Goal: Task Accomplishment & Management: Use online tool/utility

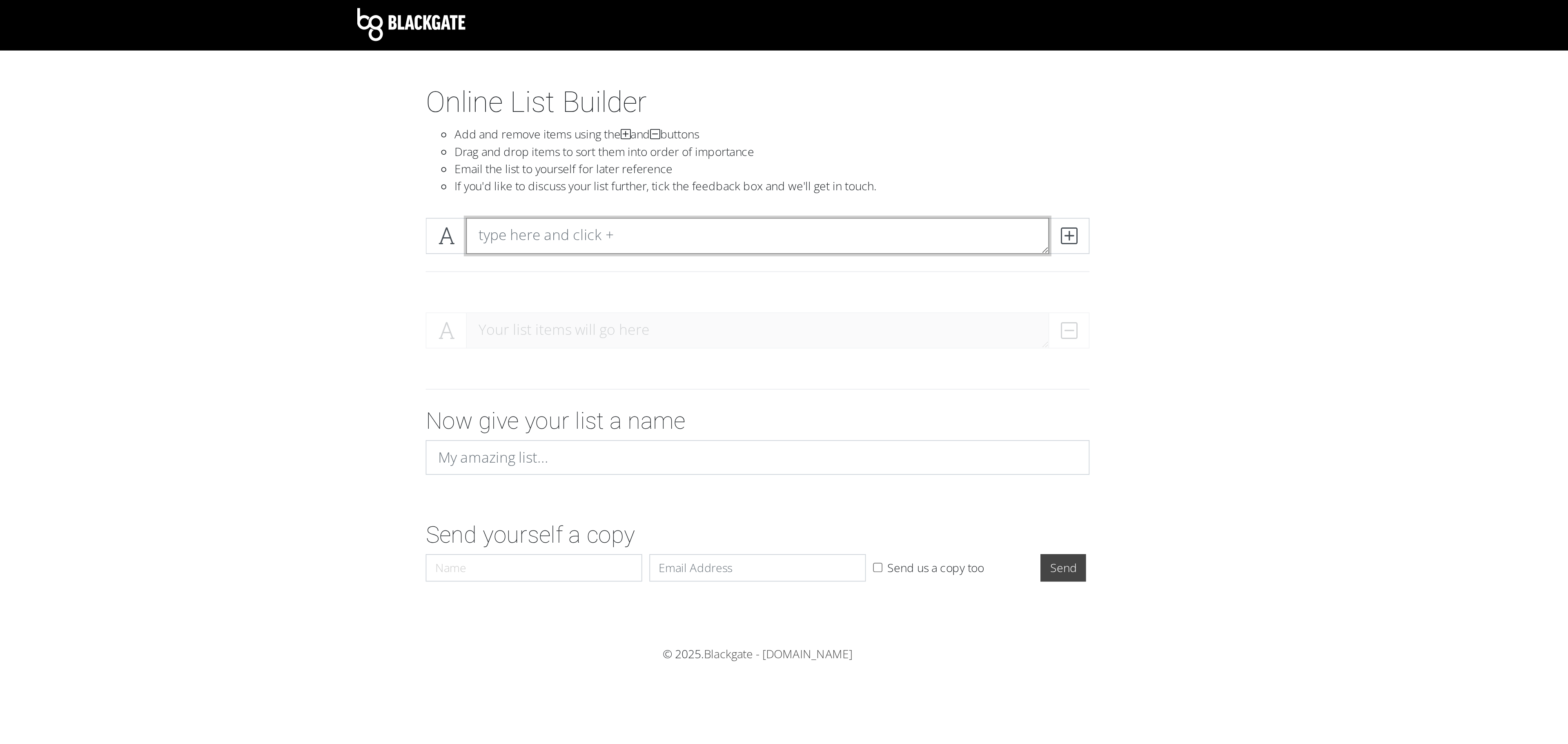
click at [803, 136] on textarea at bounding box center [784, 135] width 330 height 21
type textarea "Communication"
click at [957, 135] on icon at bounding box center [960, 134] width 9 height 8
type textarea "[PERSON_NAME] and [PERSON_NAME] Funding"
click at [957, 133] on icon at bounding box center [960, 134] width 9 height 8
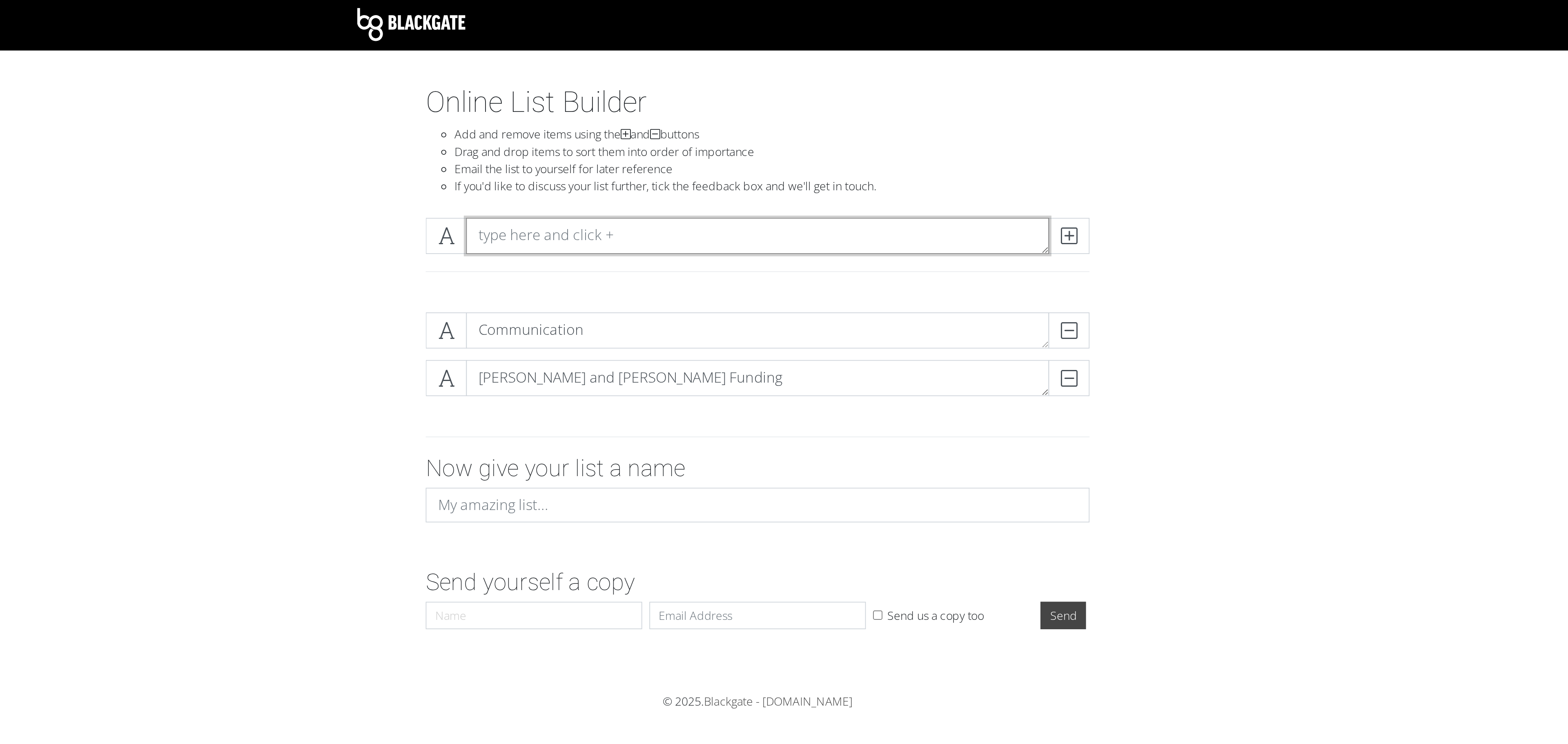
click at [909, 135] on textarea at bounding box center [784, 135] width 330 height 21
type textarea "Wedding songs"
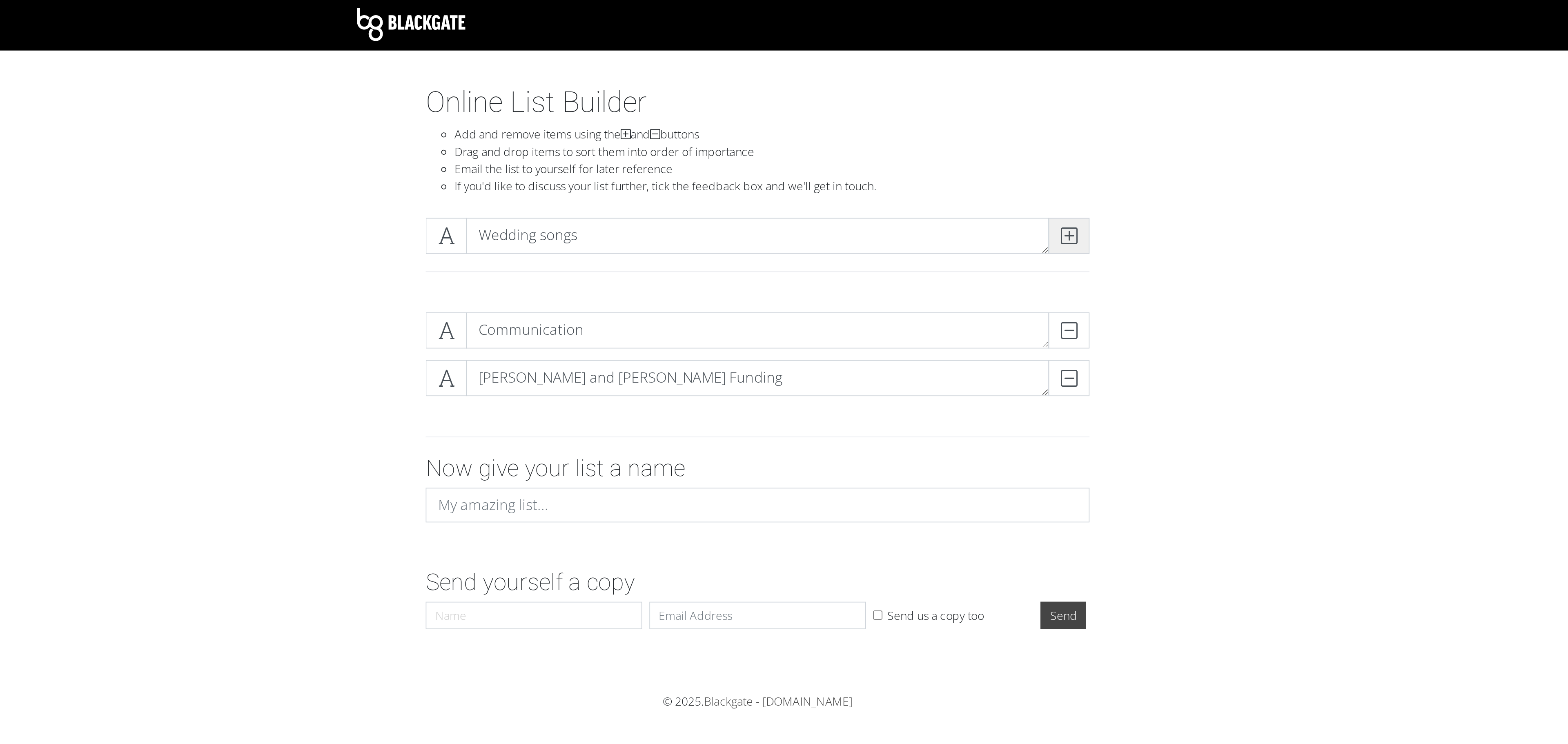
click at [961, 138] on icon at bounding box center [960, 134] width 9 height 8
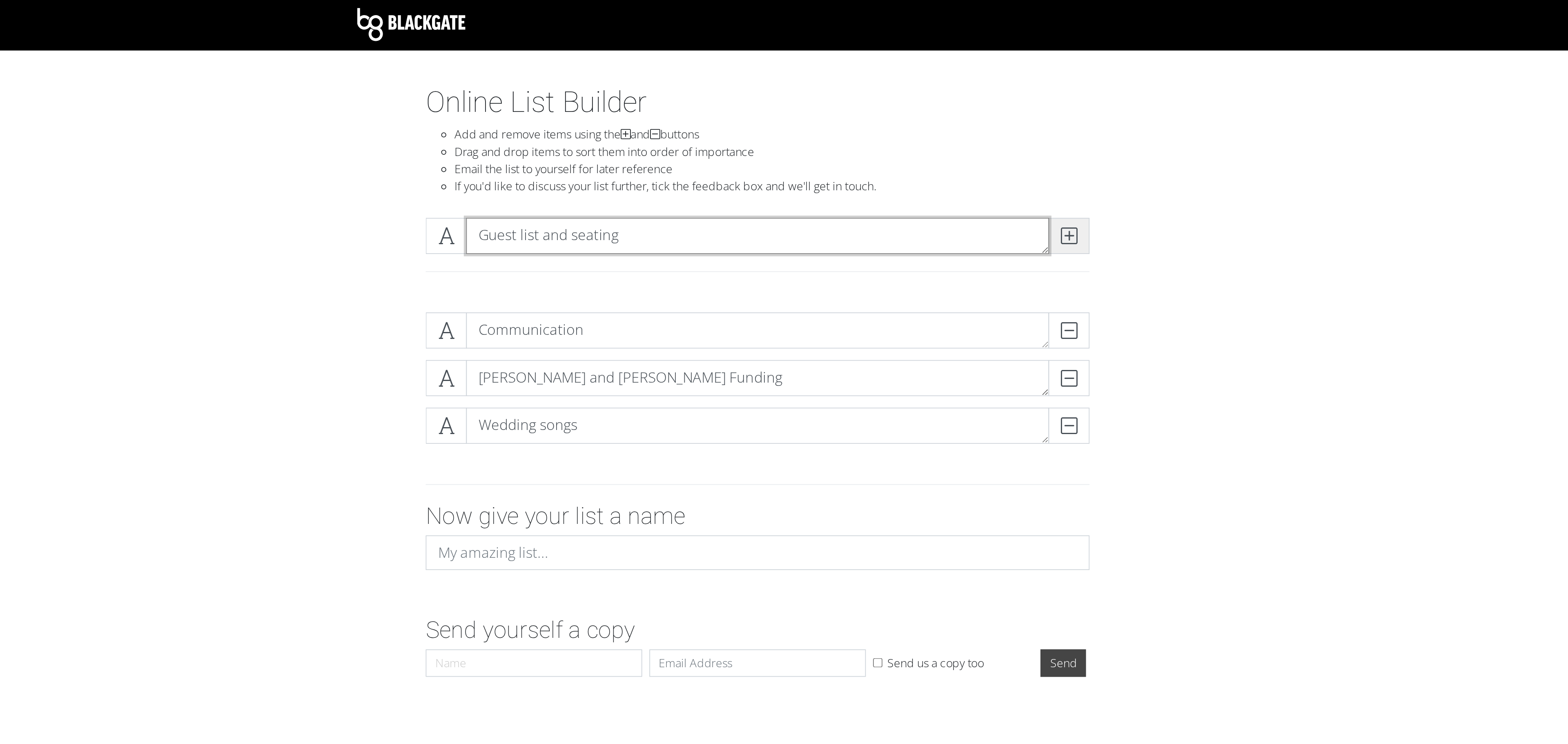
type textarea "Guest list and seating"
click at [961, 138] on icon at bounding box center [960, 134] width 9 height 8
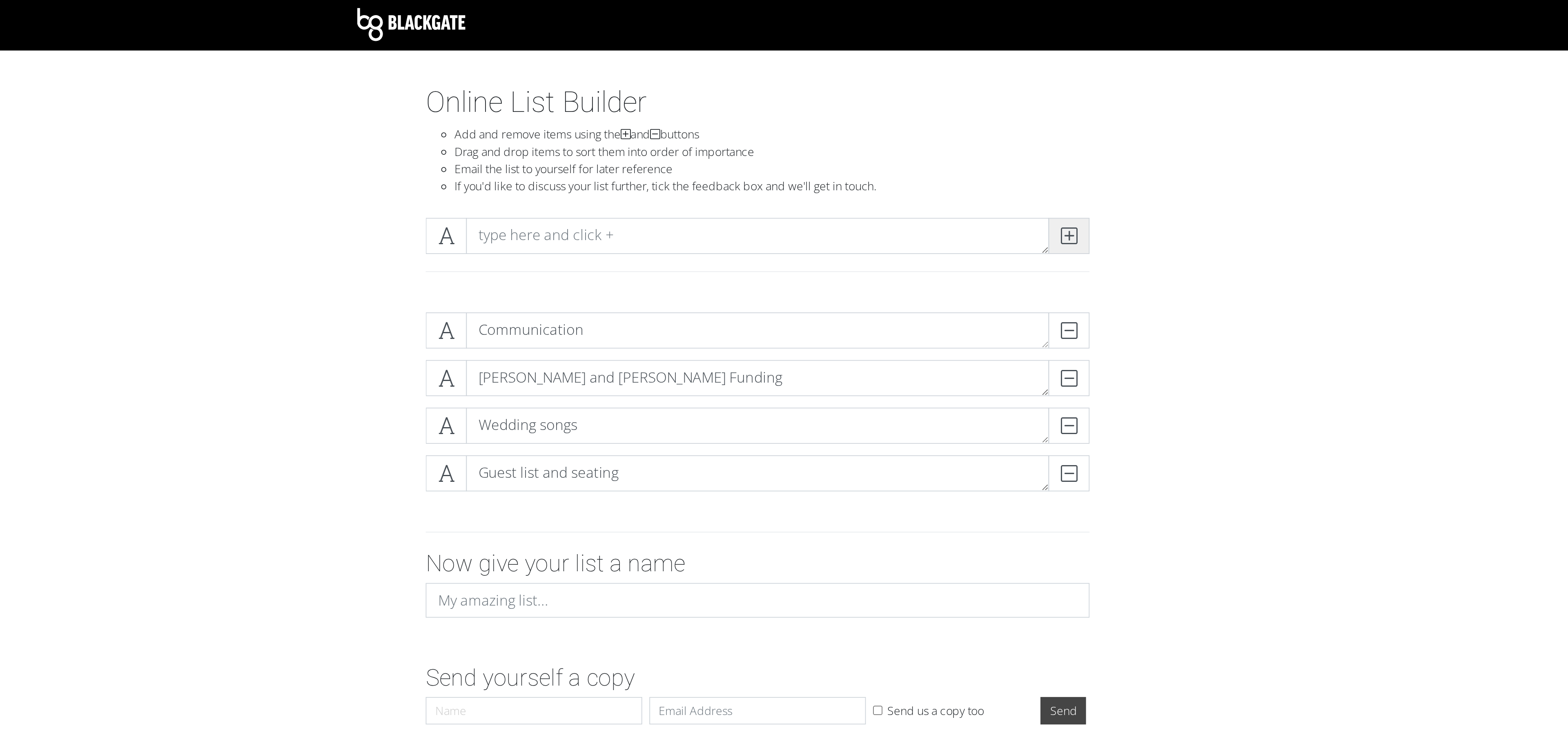
click at [957, 132] on icon at bounding box center [960, 134] width 9 height 8
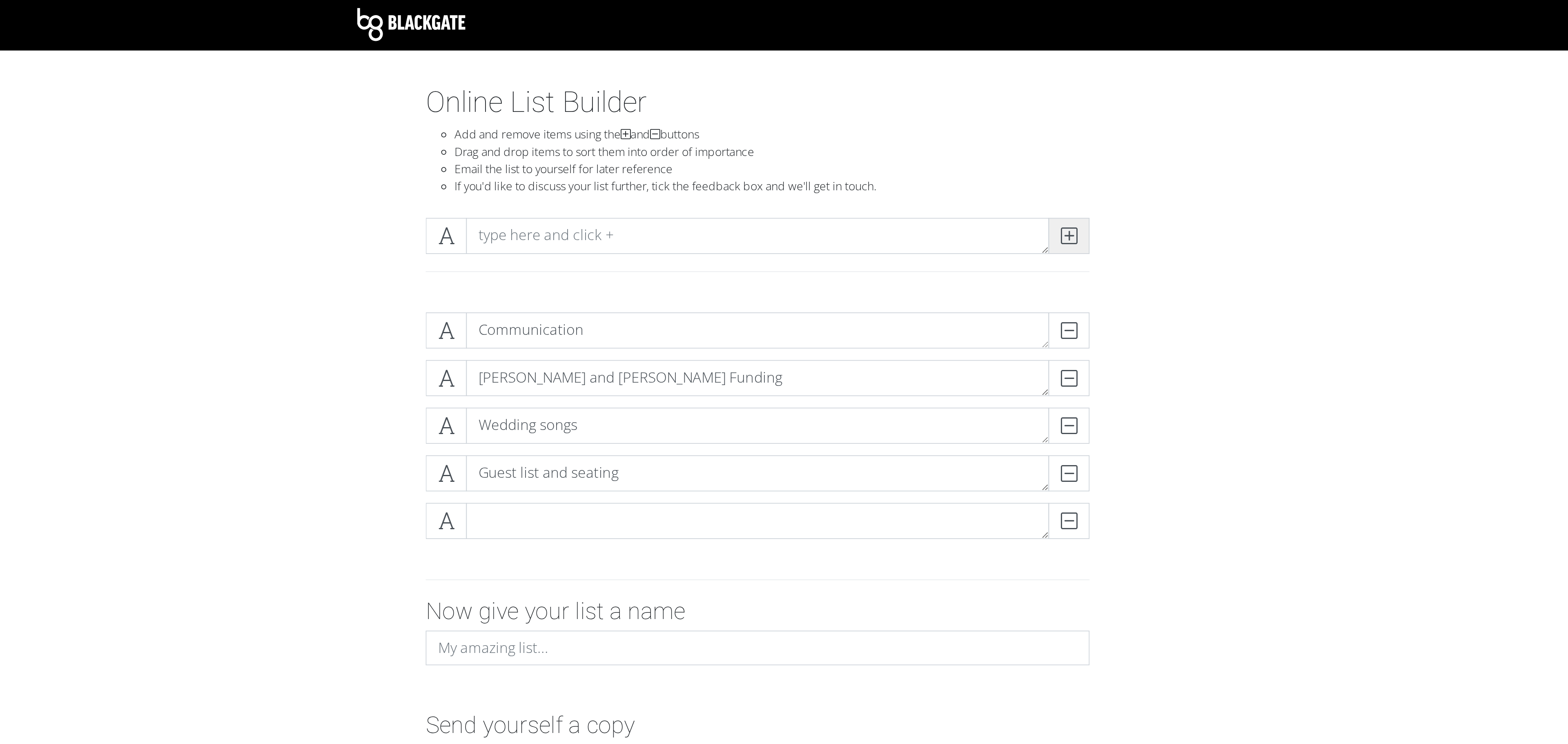
click at [957, 132] on icon at bounding box center [960, 134] width 9 height 8
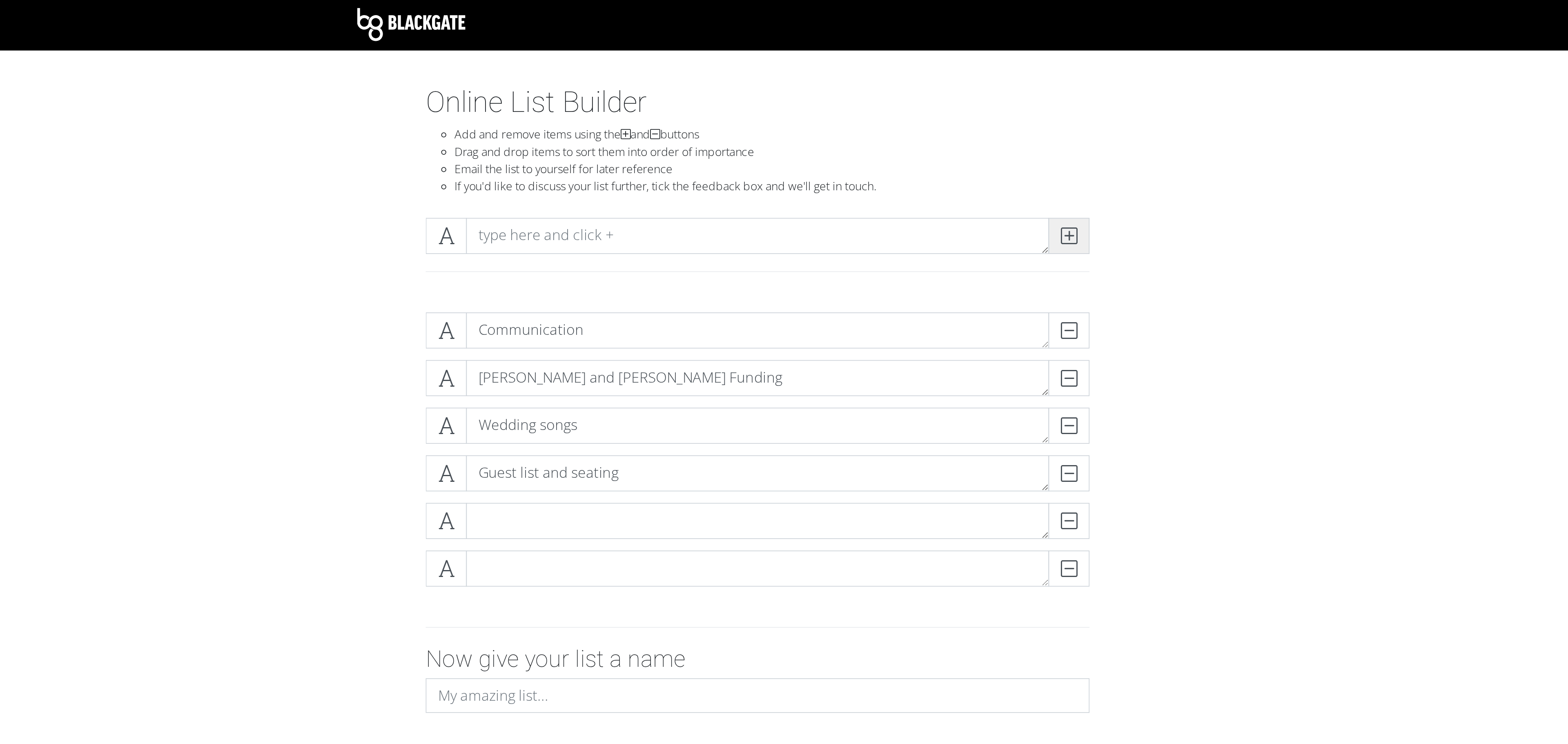
click at [957, 132] on icon at bounding box center [960, 134] width 9 height 8
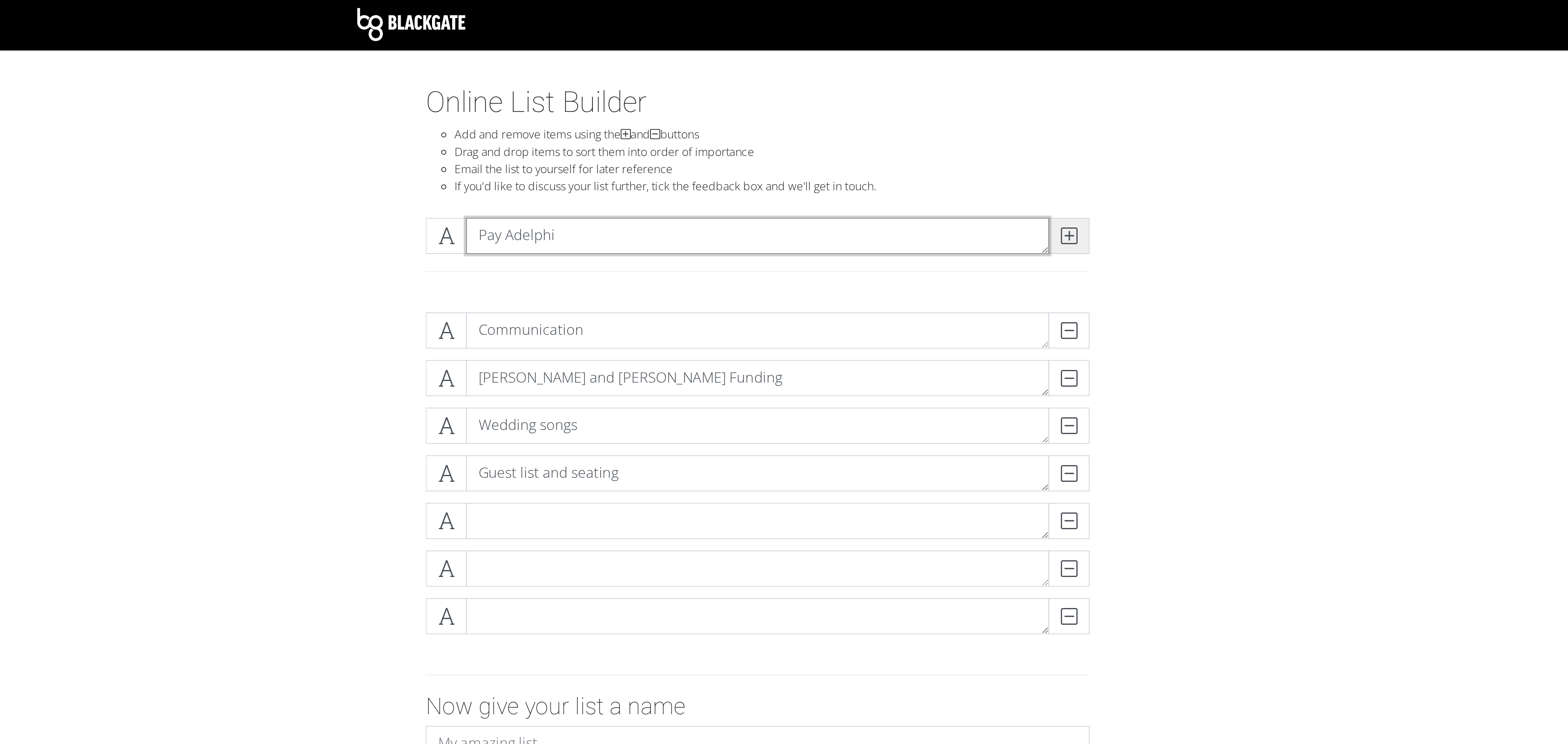
type textarea "Pay Adelphi"
click at [957, 132] on icon at bounding box center [960, 134] width 9 height 8
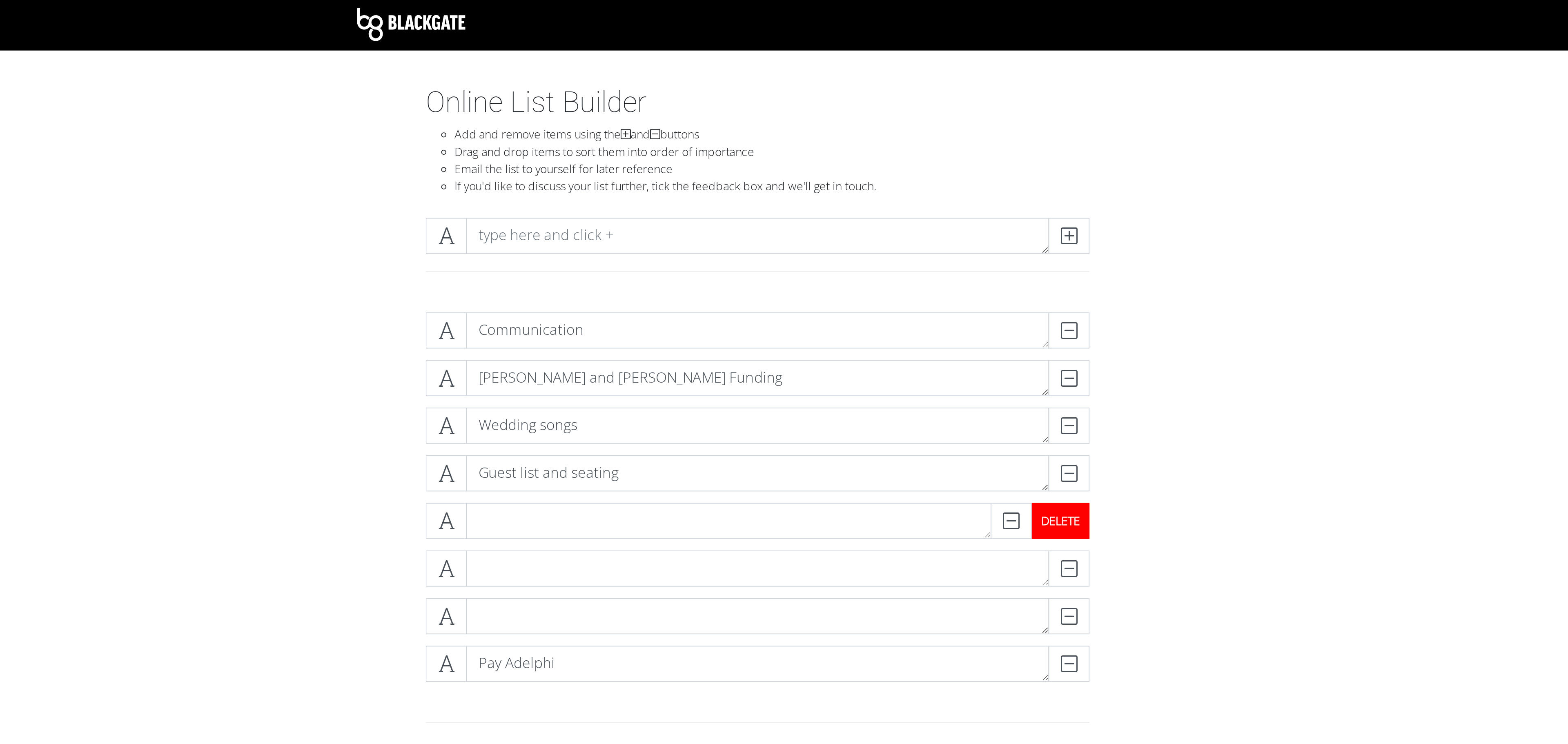
click at [961, 289] on div "DELETE" at bounding box center [956, 296] width 33 height 21
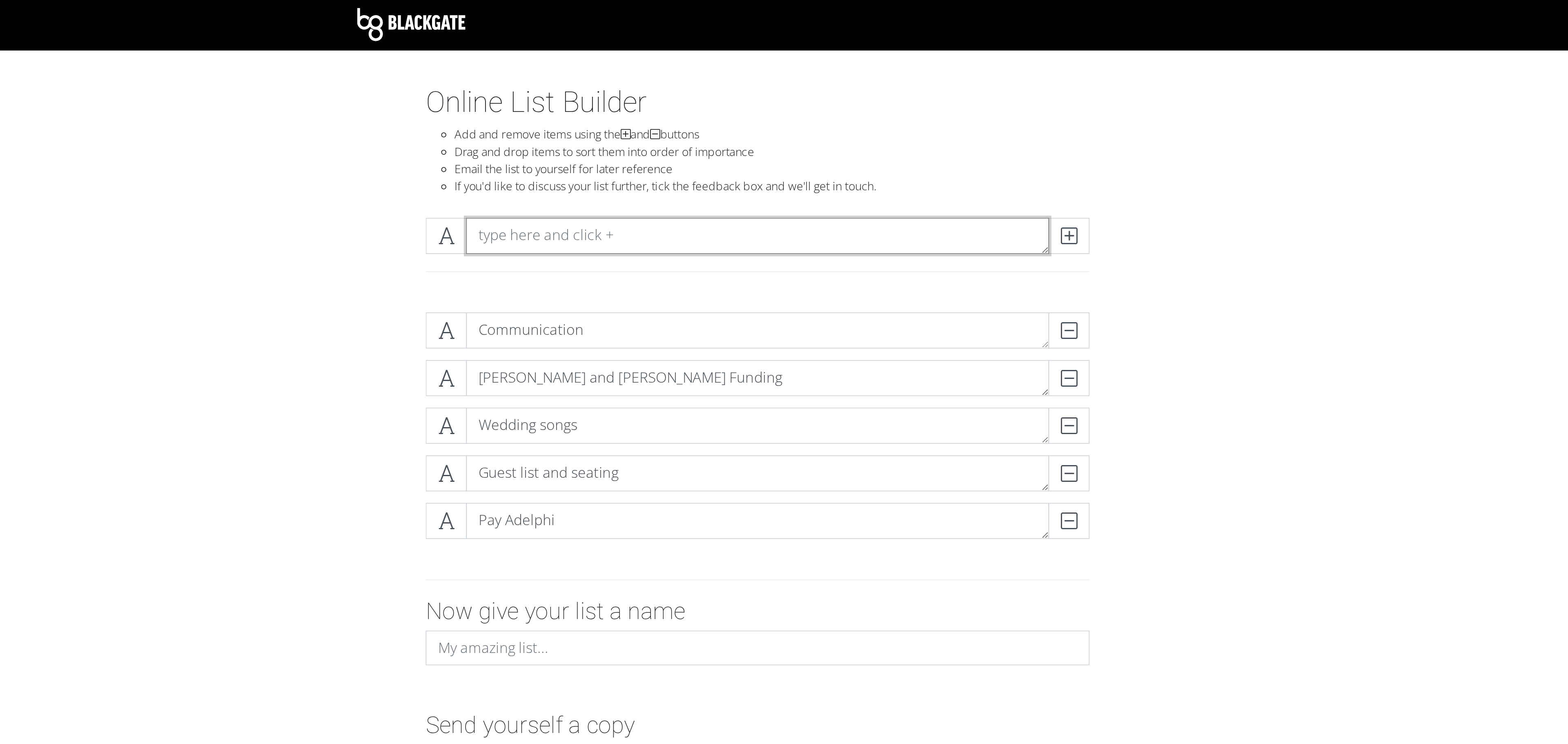
click at [791, 133] on textarea at bounding box center [784, 135] width 330 height 21
type textarea "Accounts with missing advice"
click at [964, 138] on icon at bounding box center [960, 134] width 9 height 8
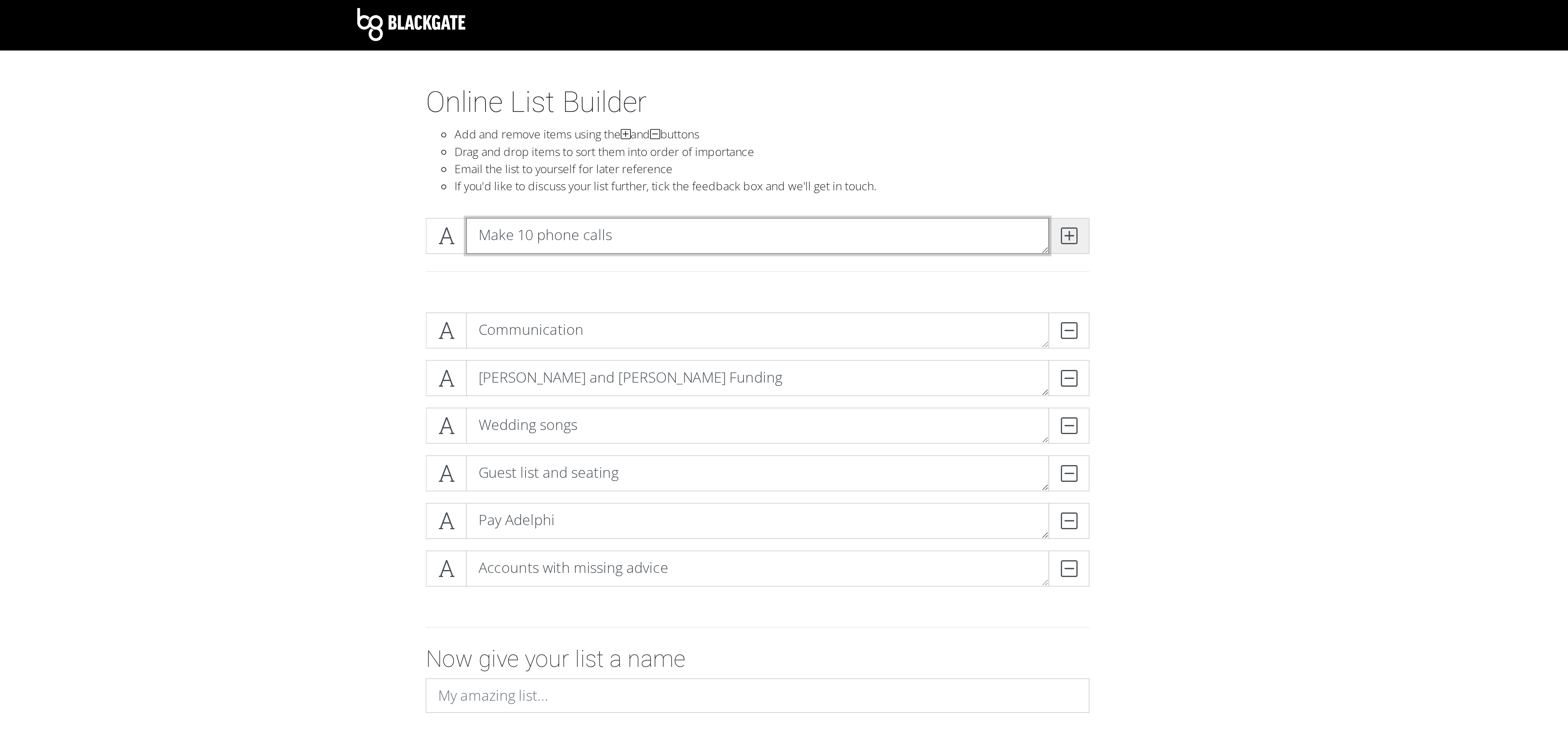
type textarea "Make 10 phone calls"
click at [964, 138] on icon at bounding box center [960, 134] width 9 height 8
type textarea "P"
type textarea "T"
type textarea "Tank Maintenance"
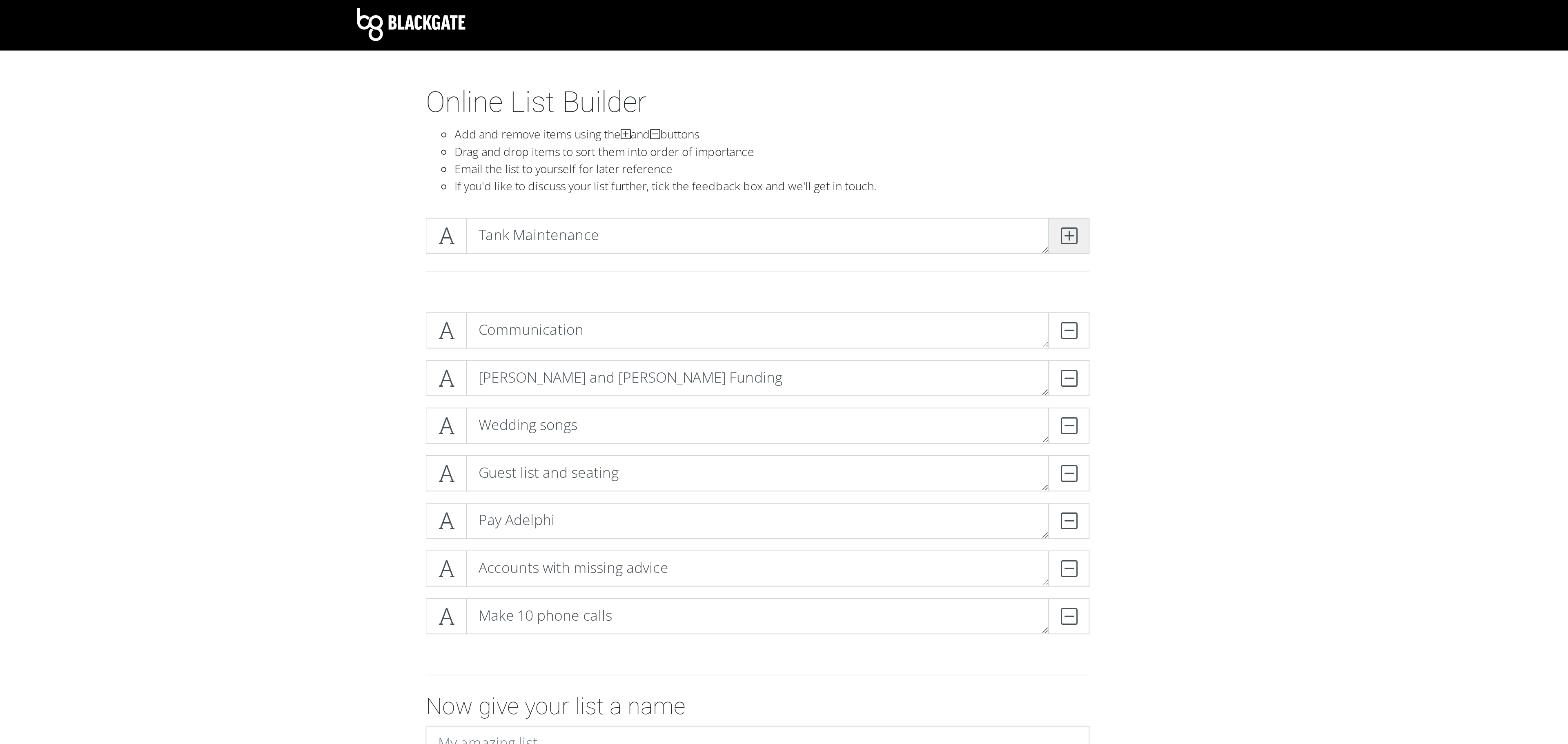
click at [957, 133] on icon at bounding box center [960, 134] width 9 height 8
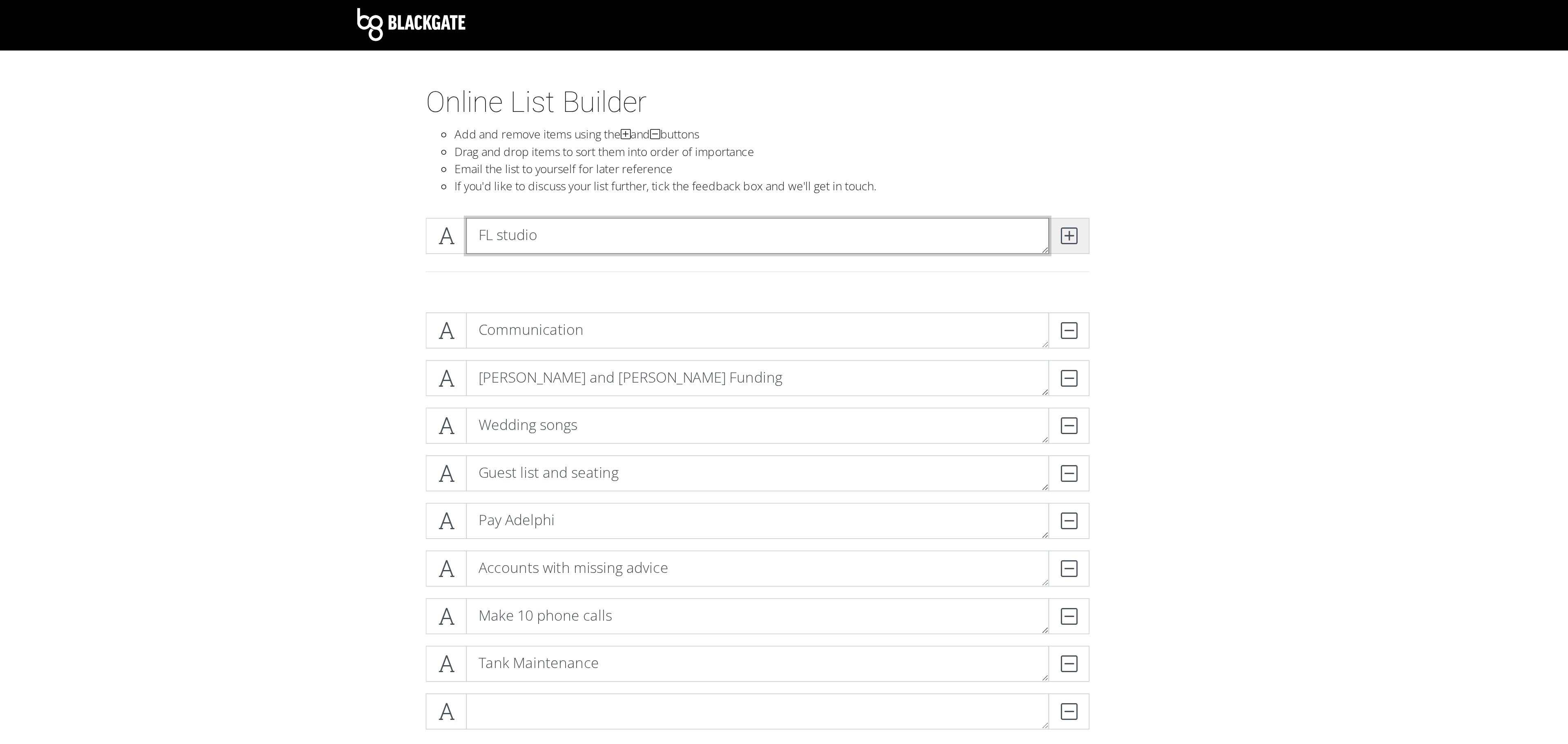
type textarea "FL studio"
click at [957, 133] on icon at bounding box center [960, 134] width 9 height 8
click at [962, 133] on icon at bounding box center [960, 134] width 9 height 8
type textarea "Read"
click at [962, 133] on icon at bounding box center [960, 134] width 9 height 8
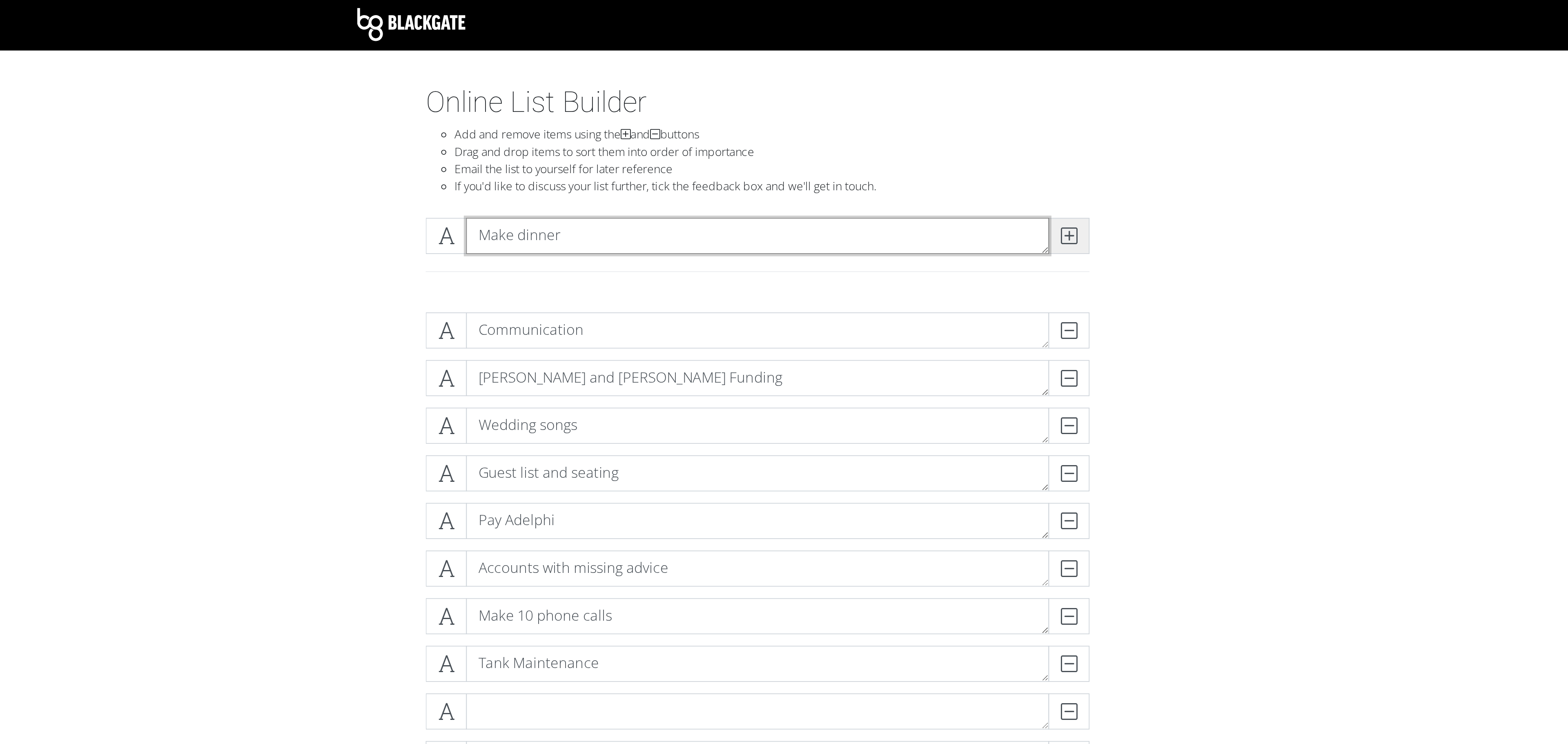
type textarea "Make dinner"
click at [965, 133] on span at bounding box center [960, 135] width 23 height 21
type textarea "Journal"
click at [957, 132] on icon at bounding box center [960, 134] width 9 height 8
type textarea "Clean House"
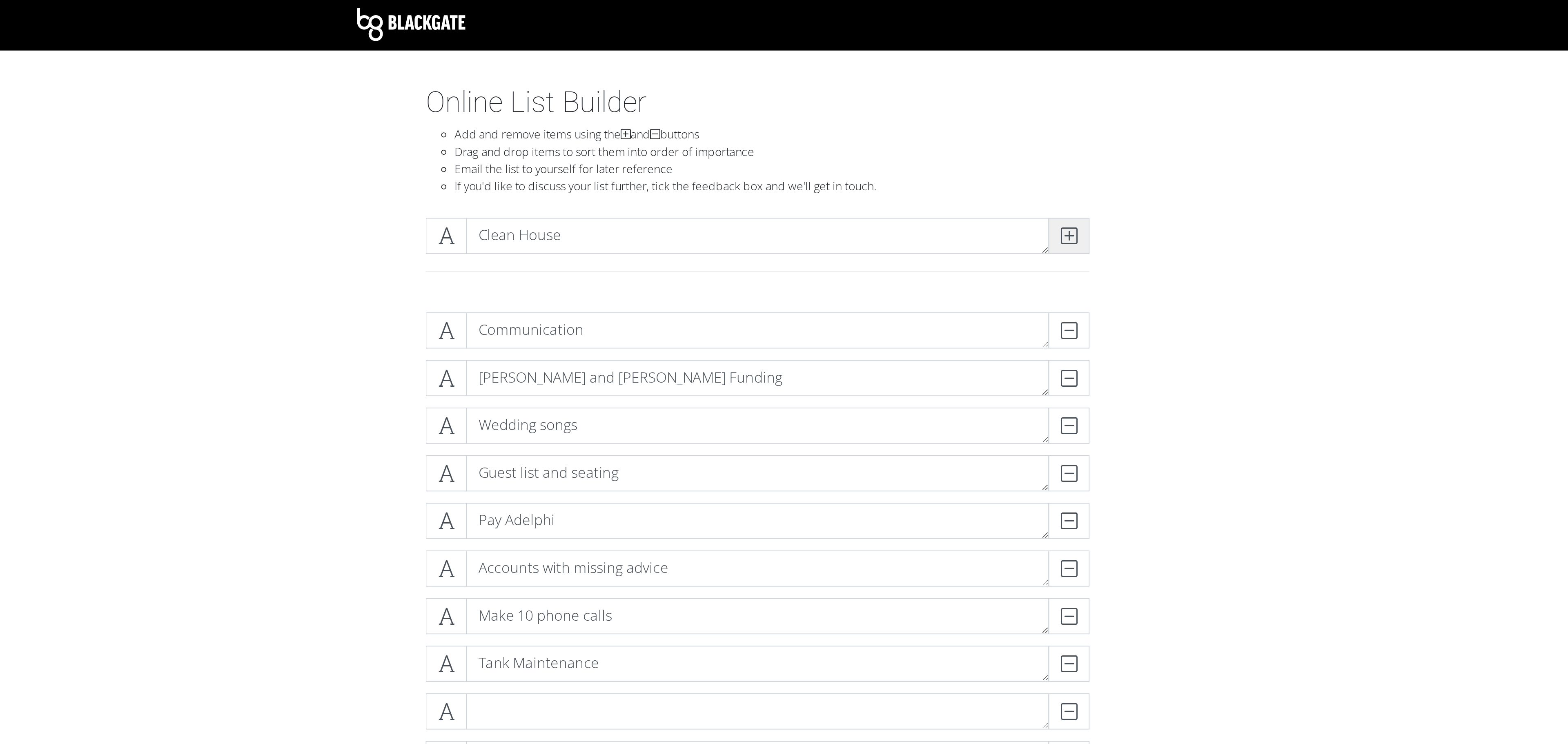
click at [957, 132] on icon at bounding box center [960, 134] width 9 height 8
type textarea "Gardyn"
click at [957, 132] on icon at bounding box center [954, 134] width 9 height 8
type textarea "Fix Lists"
click at [951, 137] on icon at bounding box center [954, 134] width 9 height 8
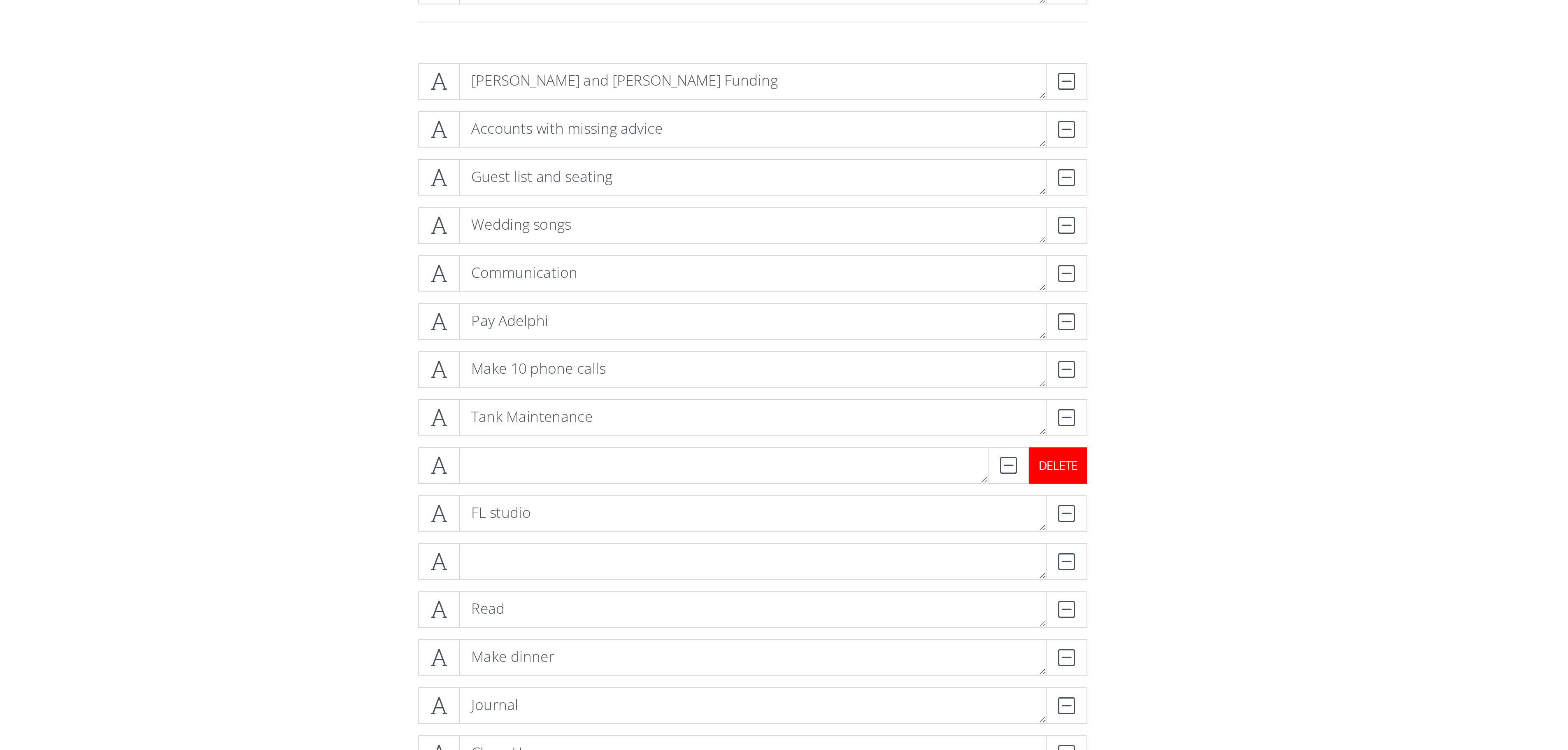
click at [959, 408] on div "DELETE" at bounding box center [957, 407] width 33 height 21
click at [963, 436] on div "DELETE" at bounding box center [957, 434] width 33 height 21
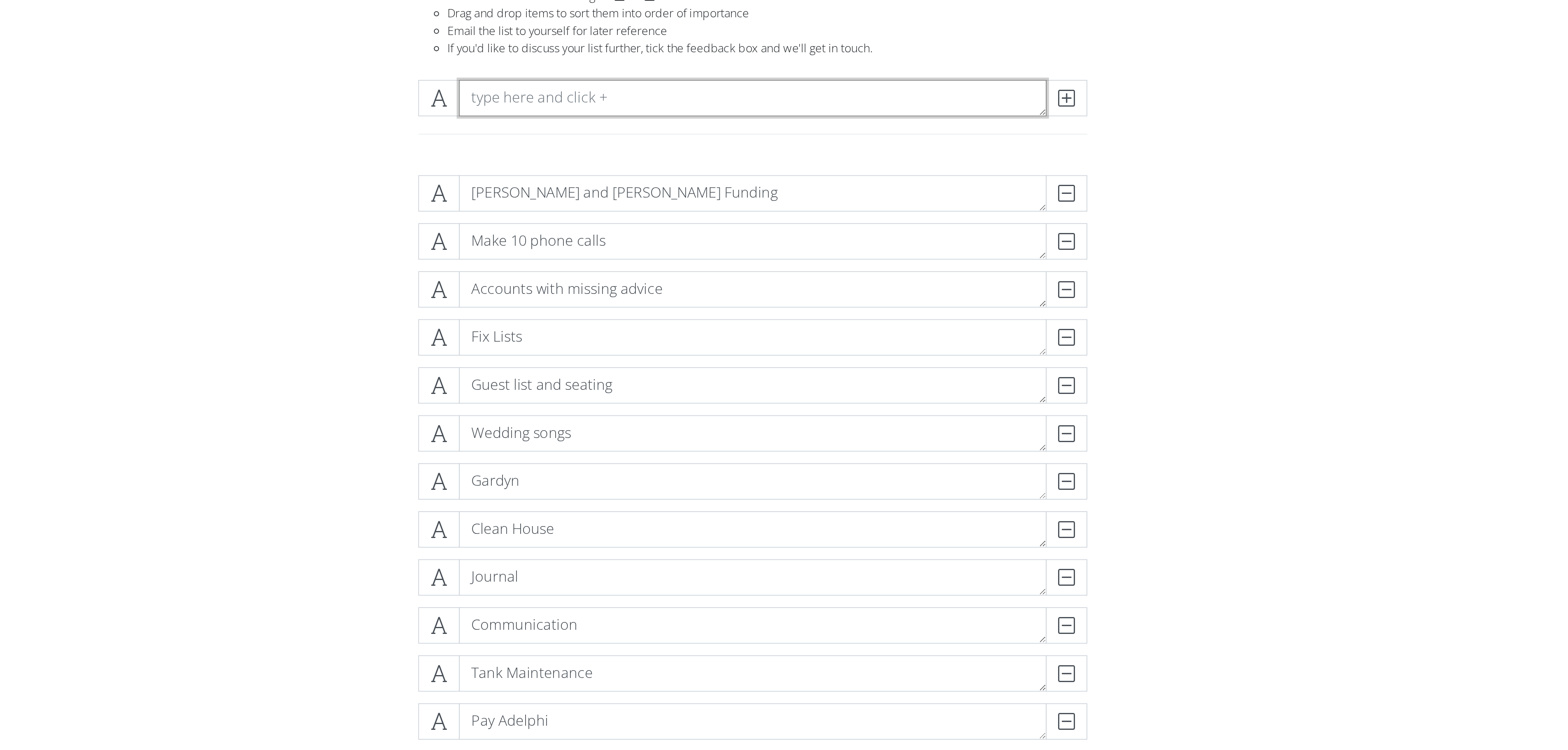
click at [654, 134] on textarea at bounding box center [784, 136] width 332 height 21
type textarea "Maintenance request for garage - smoke alarms"
click at [961, 141] on span at bounding box center [961, 136] width 23 height 21
